Goal: Task Accomplishment & Management: Complete application form

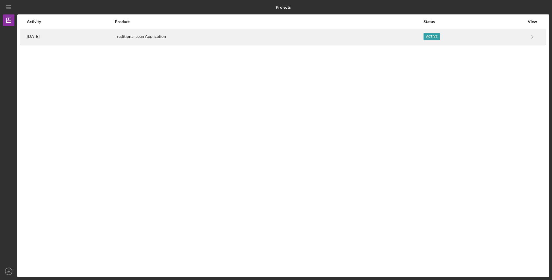
click at [430, 37] on div "Active" at bounding box center [432, 36] width 16 height 7
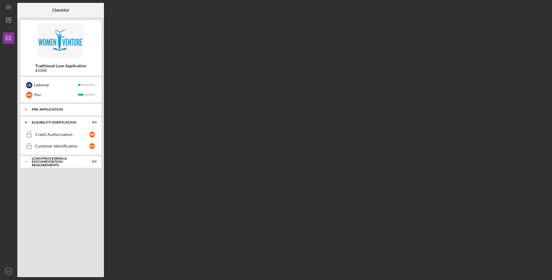
click at [53, 111] on div "Pre-Application" at bounding box center [63, 109] width 62 height 3
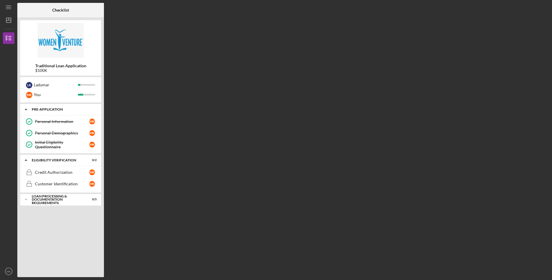
click at [53, 110] on div "Pre-Application" at bounding box center [63, 109] width 62 height 3
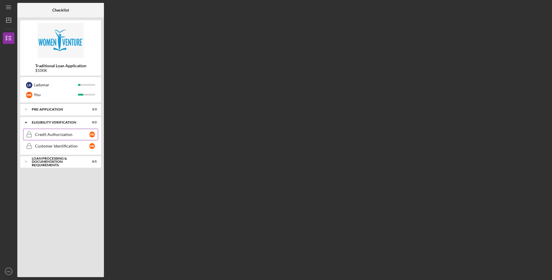
click at [58, 134] on div "Credit Authorization" at bounding box center [62, 134] width 54 height 5
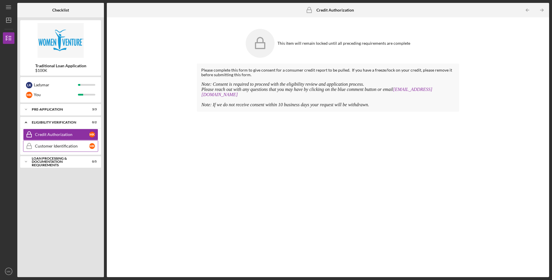
click at [71, 146] on div "Customer Identification" at bounding box center [62, 146] width 54 height 5
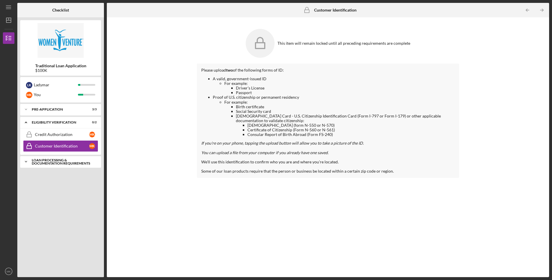
click at [58, 157] on div "Icon/Expander Loan Processing & Documentation Requirements 0 / 5" at bounding box center [60, 162] width 81 height 12
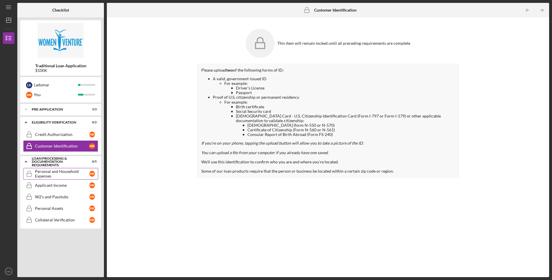
click at [66, 172] on div "Personal and Household Expenses" at bounding box center [62, 173] width 54 height 9
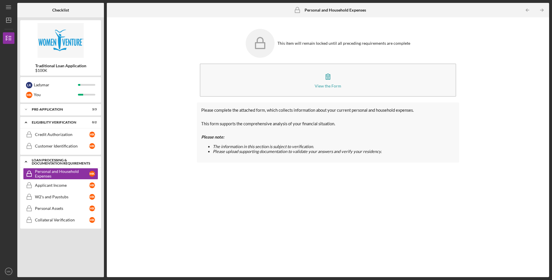
drag, startPoint x: 57, startPoint y: 164, endPoint x: 58, endPoint y: 161, distance: 3.1
click at [57, 164] on div "Loan Processing & Documentation Requirements" at bounding box center [63, 162] width 62 height 7
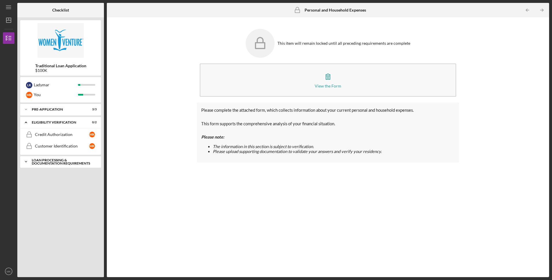
drag, startPoint x: 60, startPoint y: 156, endPoint x: 59, endPoint y: 159, distance: 2.9
click at [60, 157] on div "Icon/Expander Pre-Application 3 / 3 Icon/Expander Eligibility Verification 0 / …" at bounding box center [60, 189] width 81 height 170
click at [59, 159] on div "Loan Processing & Documentation Requirements" at bounding box center [63, 162] width 62 height 7
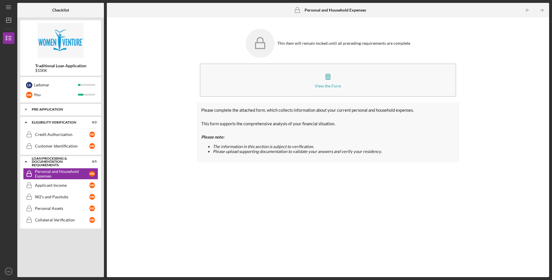
click at [48, 109] on div "Pre-Application" at bounding box center [63, 109] width 62 height 3
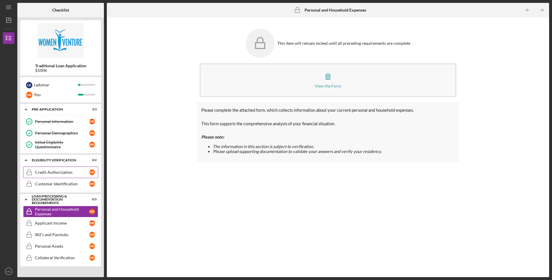
click at [49, 171] on div "Credit Authorization" at bounding box center [62, 172] width 54 height 5
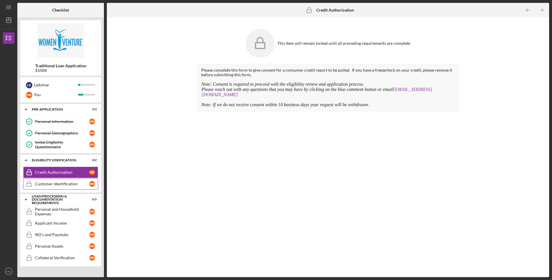
click at [58, 183] on div "Customer Identification" at bounding box center [62, 184] width 54 height 5
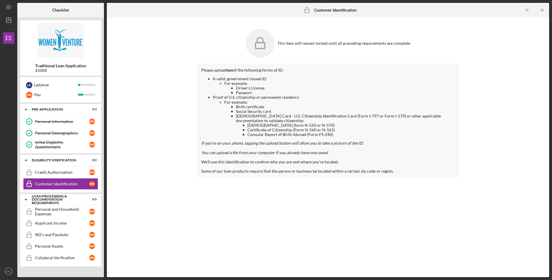
drag, startPoint x: 287, startPoint y: 88, endPoint x: 284, endPoint y: 88, distance: 3.2
click at [287, 88] on li "Driver's License" at bounding box center [345, 88] width 219 height 5
click at [292, 76] on div "Please upload two of the following forms of ID: A valid, government-issued ID F…" at bounding box center [328, 121] width 262 height 114
click at [11, 19] on polygon "button" at bounding box center [8, 20] width 5 height 5
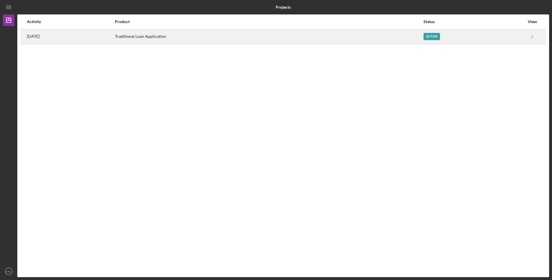
click at [200, 35] on div "Traditional Loan Application" at bounding box center [269, 36] width 308 height 14
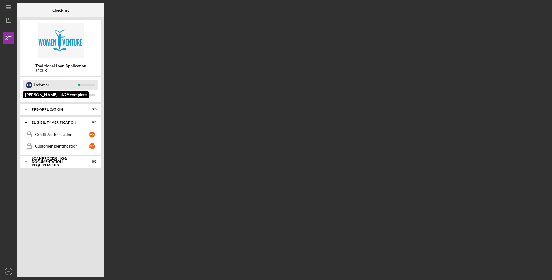
click at [60, 84] on div "Ladymar" at bounding box center [56, 85] width 44 height 10
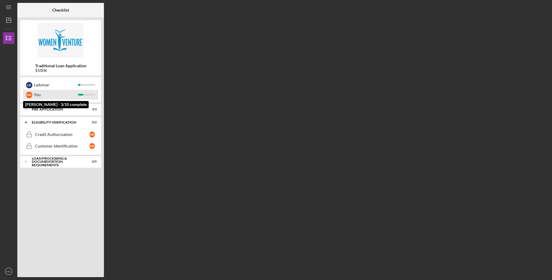
click at [58, 96] on div "You" at bounding box center [56, 95] width 44 height 10
click at [46, 109] on div "Pre-Application" at bounding box center [63, 109] width 62 height 3
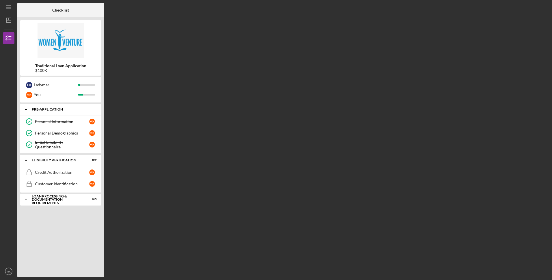
click at [50, 110] on div "Pre-Application" at bounding box center [63, 109] width 62 height 3
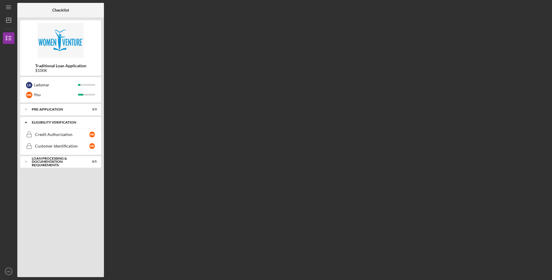
click at [49, 121] on div "Eligibility Verification" at bounding box center [63, 122] width 62 height 3
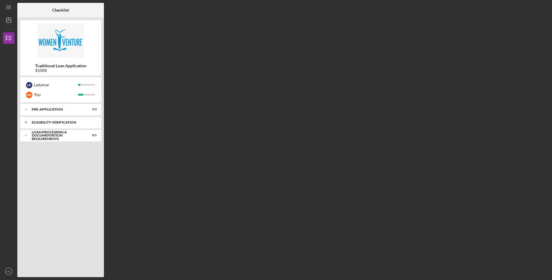
click at [51, 122] on div "Eligibility Verification" at bounding box center [63, 122] width 62 height 3
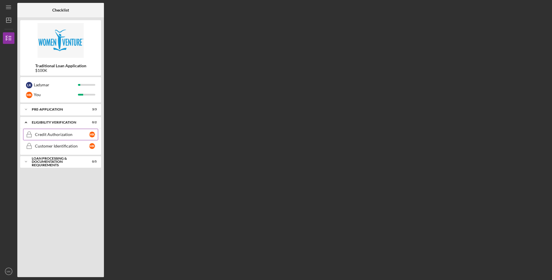
click at [50, 135] on div "Credit Authorization" at bounding box center [62, 134] width 54 height 5
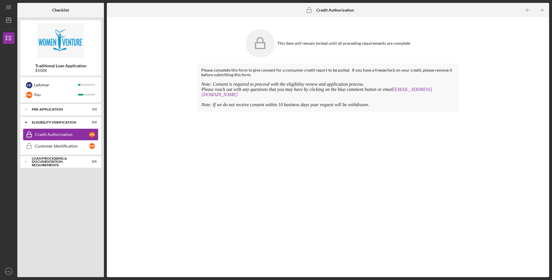
click at [67, 135] on div "Credit Authorization" at bounding box center [62, 134] width 54 height 5
drag, startPoint x: 302, startPoint y: 36, endPoint x: 378, endPoint y: 36, distance: 76.3
click at [302, 36] on div "This item will remain locked until all preceding requirements are complete" at bounding box center [328, 43] width 262 height 35
drag, startPoint x: 377, startPoint y: 36, endPoint x: 310, endPoint y: 32, distance: 66.9
click at [374, 36] on div "This item will remain locked until all preceding requirements are complete" at bounding box center [328, 43] width 262 height 35
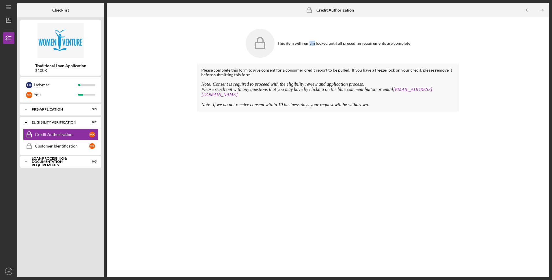
click at [310, 32] on div "This item will remain locked until all preceding requirements are complete" at bounding box center [328, 43] width 262 height 35
drag, startPoint x: 310, startPoint y: 32, endPoint x: 367, endPoint y: 35, distance: 56.7
click at [367, 35] on div "This item will remain locked until all preceding requirements are complete" at bounding box center [328, 43] width 262 height 35
click at [62, 145] on div "Customer Identification" at bounding box center [62, 146] width 54 height 5
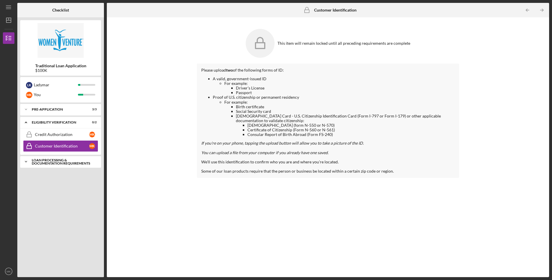
click at [50, 160] on div "Loan Processing & Documentation Requirements" at bounding box center [63, 162] width 62 height 7
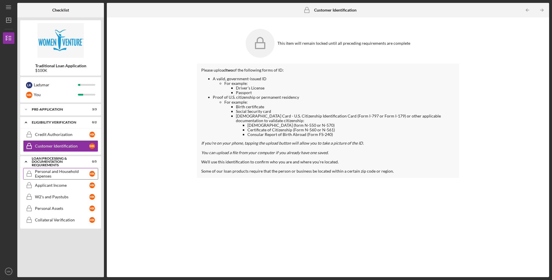
click at [65, 175] on div "Personal and Household Expenses" at bounding box center [62, 173] width 54 height 9
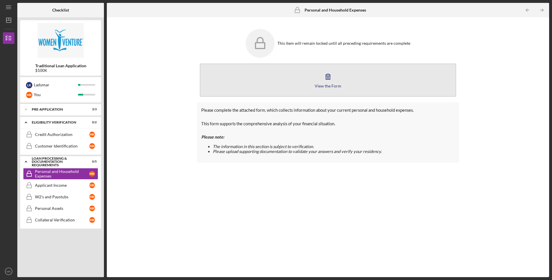
click at [335, 86] on div "View the Form" at bounding box center [328, 86] width 27 height 4
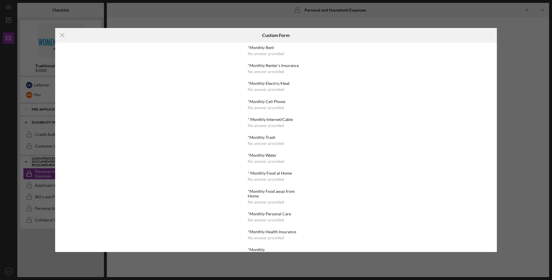
click at [268, 54] on div "No answer provided" at bounding box center [266, 53] width 36 height 5
click at [420, 13] on div "Icon/Menu Close Custom Form *Monthly Rent No answer provided *Monthly Renter's …" at bounding box center [276, 140] width 552 height 280
click at [63, 35] on line at bounding box center [62, 36] width 4 height 4
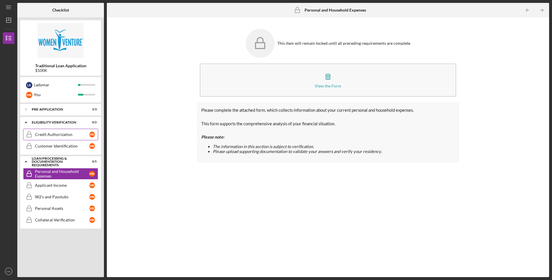
click at [53, 135] on div "Credit Authorization" at bounding box center [62, 134] width 54 height 5
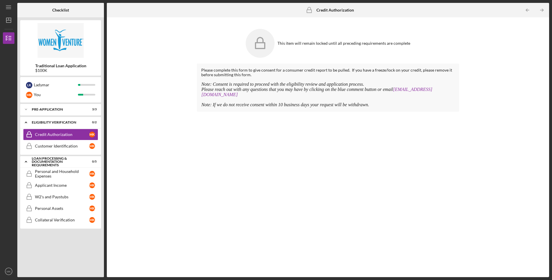
click at [55, 102] on div "L K Ladymar M K You" at bounding box center [60, 89] width 81 height 25
click at [55, 109] on div "Pre-Application" at bounding box center [63, 109] width 62 height 3
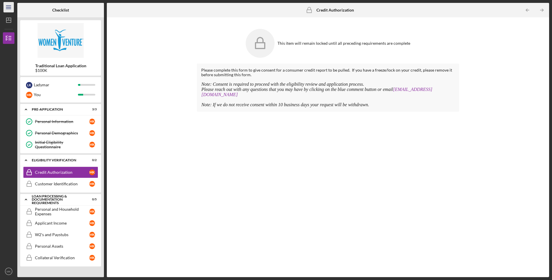
click at [10, 8] on icon "Icon/Menu" at bounding box center [8, 7] width 13 height 13
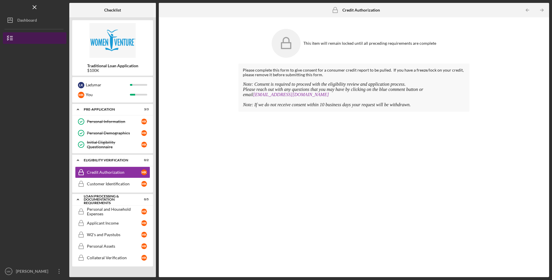
click at [29, 36] on button "Traditional Loan Application" at bounding box center [35, 38] width 64 height 12
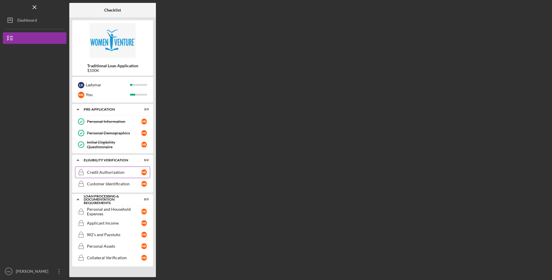
click at [109, 171] on div "Credit Authorization" at bounding box center [114, 172] width 54 height 5
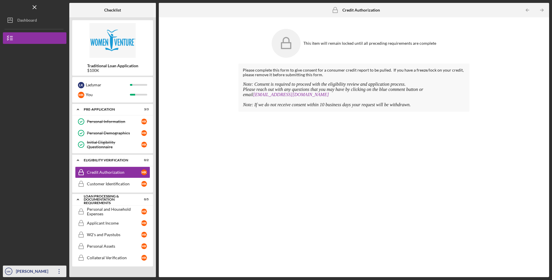
click at [57, 270] on icon "Icon/Overflow" at bounding box center [59, 271] width 14 height 14
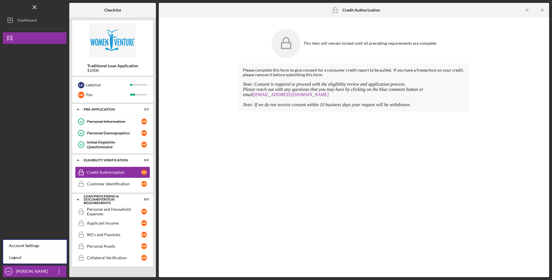
click at [255, 171] on div "Please complete this form to give consent for a consumer credit report to be pu…" at bounding box center [354, 166] width 231 height 205
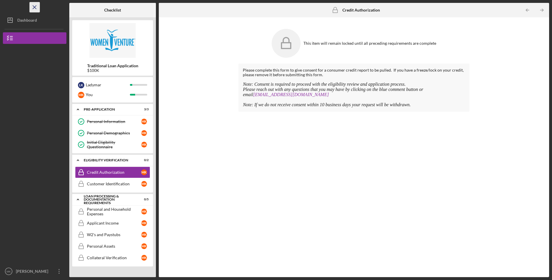
click at [36, 7] on icon "Icon/Menu Close" at bounding box center [34, 7] width 13 height 13
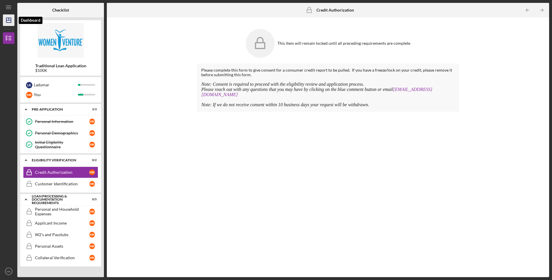
click at [10, 17] on icon "Icon/Dashboard" at bounding box center [8, 20] width 14 height 14
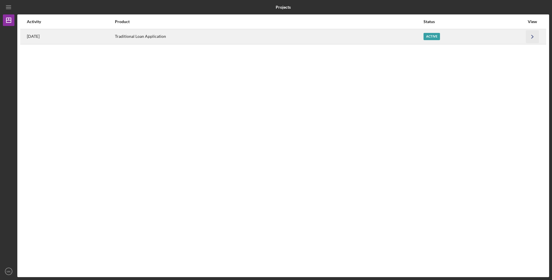
click at [533, 38] on icon "Icon/Navigate" at bounding box center [532, 36] width 13 height 13
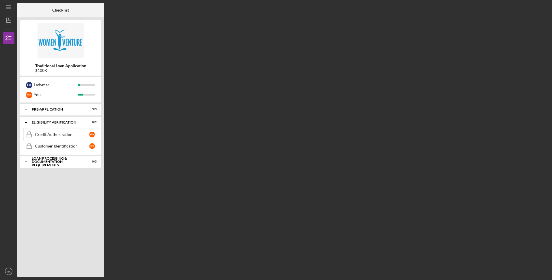
click at [72, 133] on div "Credit Authorization" at bounding box center [62, 134] width 54 height 5
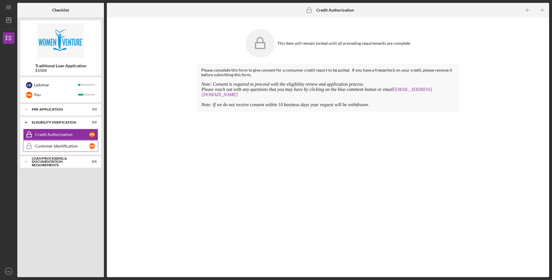
click at [64, 146] on div "Customer Identification" at bounding box center [62, 146] width 54 height 5
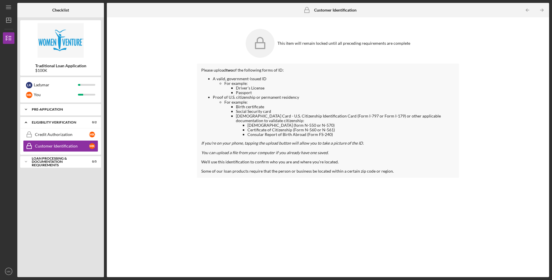
click at [53, 110] on div "Pre-Application" at bounding box center [63, 109] width 62 height 3
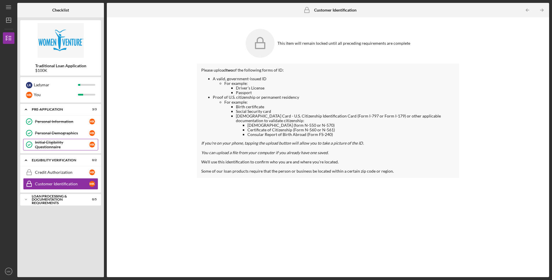
click at [53, 144] on div "Initial Eligibility Questionnaire" at bounding box center [62, 144] width 54 height 9
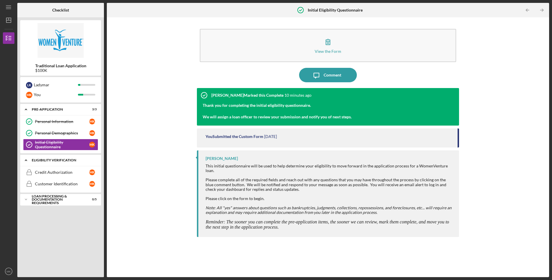
click at [54, 166] on div "Icon/Expander Eligibility Verification 0 / 2" at bounding box center [60, 161] width 81 height 12
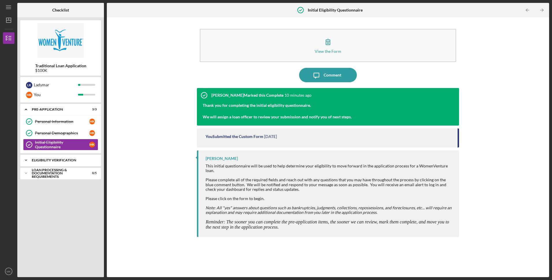
click at [54, 161] on div "Eligibility Verification" at bounding box center [63, 160] width 62 height 3
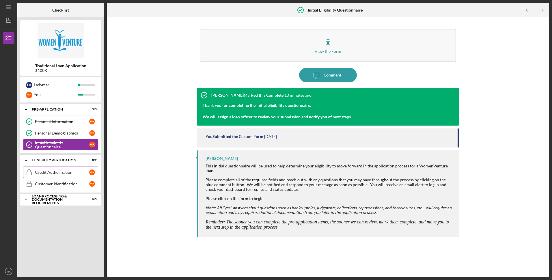
click at [64, 173] on div "Credit Authorization" at bounding box center [62, 172] width 54 height 5
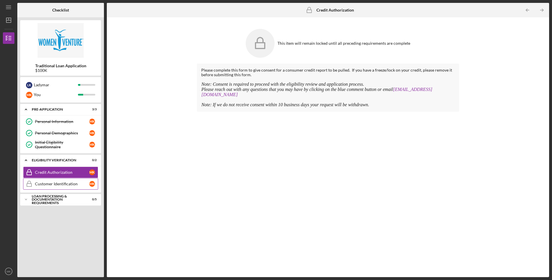
click at [67, 187] on link "Customer Identification Customer Identification M K" at bounding box center [60, 184] width 75 height 12
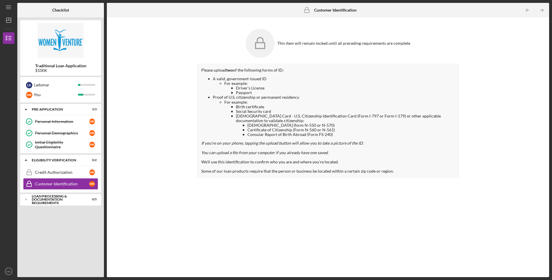
click at [265, 138] on div "A valid, government-issued ID For example: Driver's License Passport Proof of U…" at bounding box center [327, 111] width 253 height 69
drag, startPoint x: 284, startPoint y: 87, endPoint x: 270, endPoint y: 86, distance: 14.5
click at [279, 87] on li "Driver's License" at bounding box center [345, 88] width 219 height 5
click at [251, 81] on li "For example: Driver's License Passport" at bounding box center [339, 88] width 230 height 14
click at [246, 85] on li "For example: Driver's License Passport" at bounding box center [339, 88] width 230 height 14
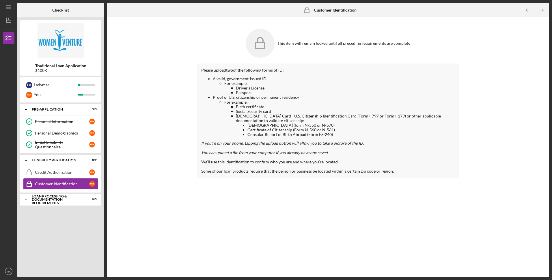
drag, startPoint x: 138, startPoint y: 54, endPoint x: 144, endPoint y: 54, distance: 6.1
click at [138, 54] on div "This item will remain locked until all preceding requirements are complete Plea…" at bounding box center [328, 147] width 437 height 254
click at [50, 200] on div "Loan Processing & Documentation Requirements" at bounding box center [63, 199] width 62 height 7
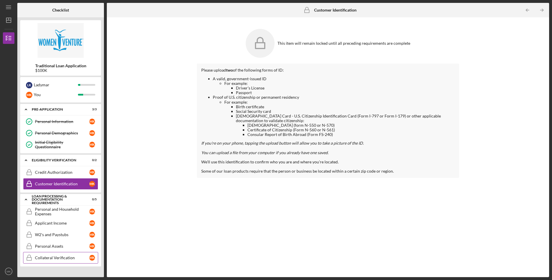
click at [60, 260] on div "Collateral Verification" at bounding box center [62, 258] width 54 height 5
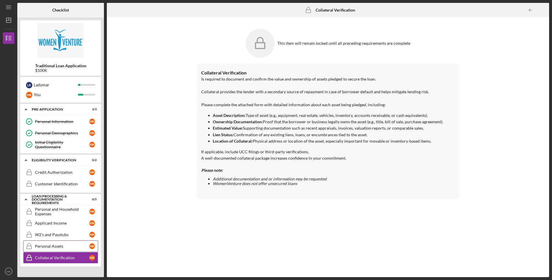
click at [61, 248] on div "Personal Assets" at bounding box center [62, 246] width 54 height 5
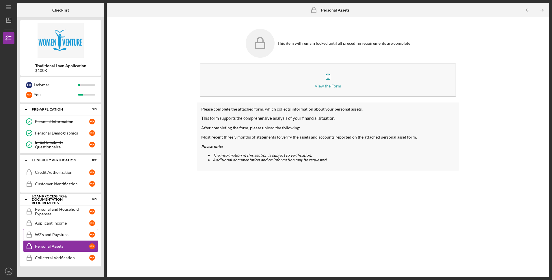
click at [58, 240] on link "W2's and Paystubs W2's and Paystubs M K" at bounding box center [60, 235] width 75 height 12
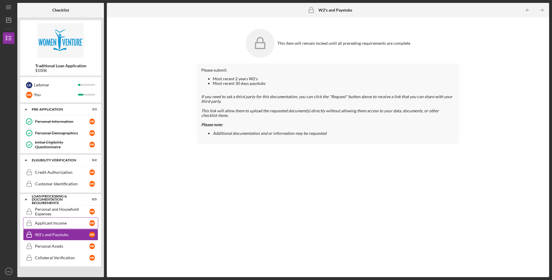
click at [54, 227] on link "Applicant Income Applicant Income M K" at bounding box center [60, 224] width 75 height 12
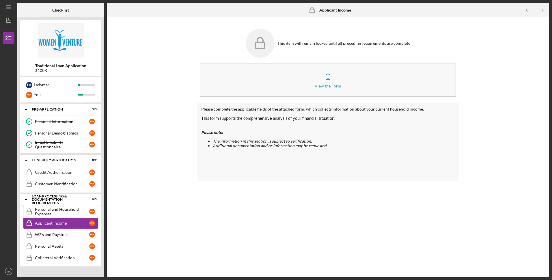
click at [54, 215] on div "Personal and Household Expenses" at bounding box center [62, 211] width 54 height 9
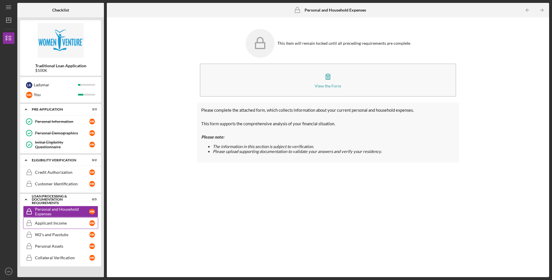
click at [55, 225] on div "Applicant Income" at bounding box center [62, 223] width 54 height 5
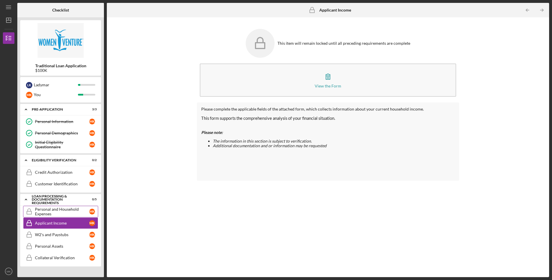
click at [71, 213] on div "Personal and Household Expenses" at bounding box center [62, 211] width 54 height 9
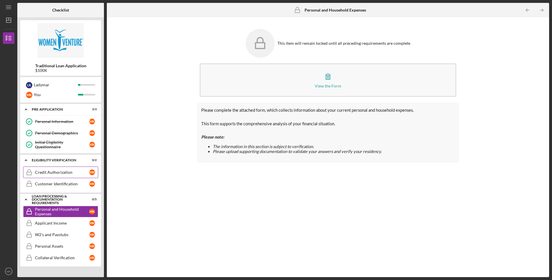
click at [50, 171] on div "Credit Authorization" at bounding box center [62, 172] width 54 height 5
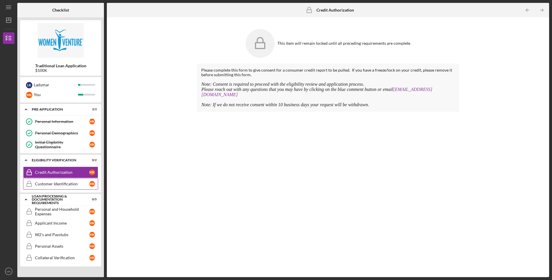
click at [50, 186] on div "Customer Identification" at bounding box center [62, 184] width 54 height 5
